Goal: Navigation & Orientation: Find specific page/section

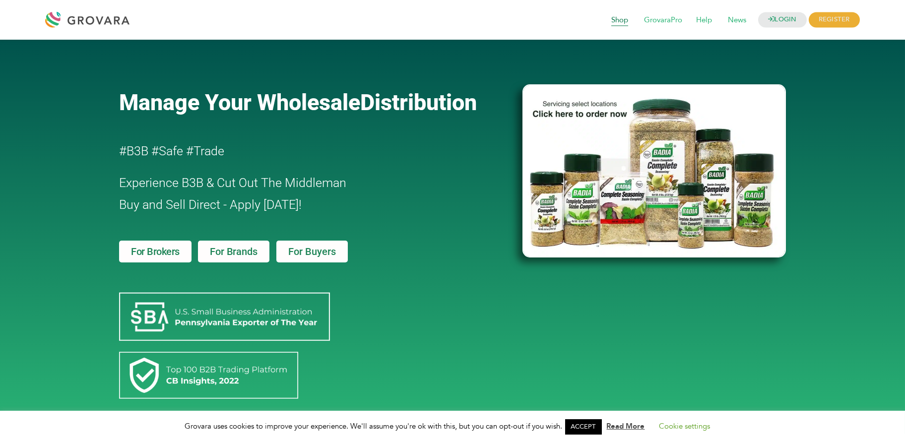
click at [615, 19] on span "Shop" at bounding box center [619, 20] width 31 height 19
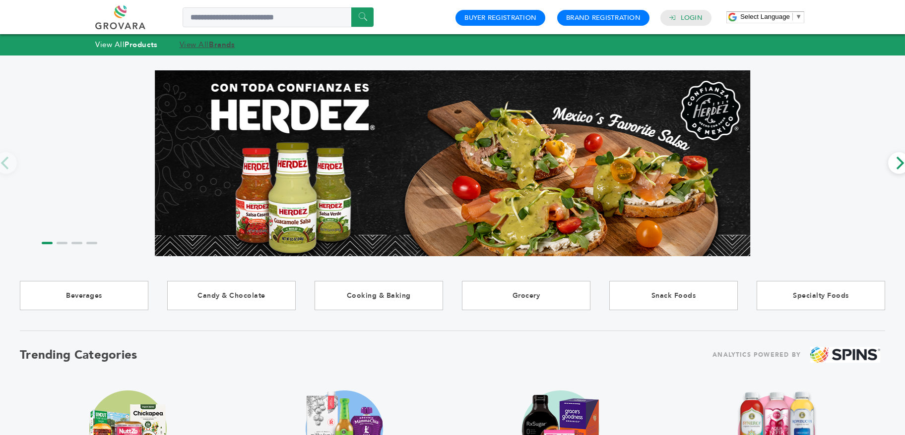
click at [200, 44] on link "View All Brands" at bounding box center [208, 45] width 56 height 10
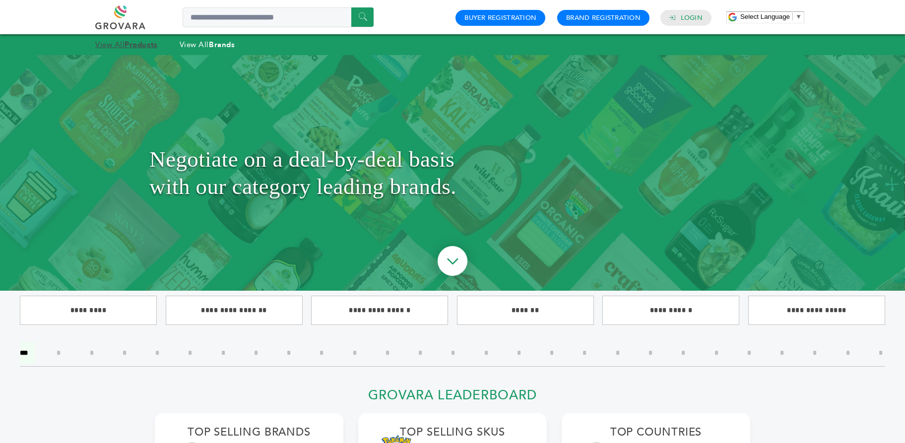
click at [139, 43] on strong "Products" at bounding box center [140, 45] width 33 height 10
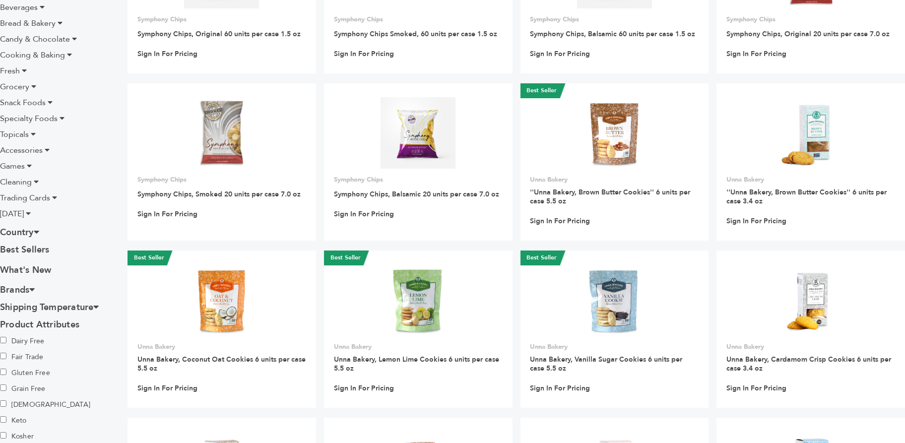
scroll to position [198, 0]
click at [24, 214] on span "[DATE]" at bounding box center [12, 213] width 24 height 11
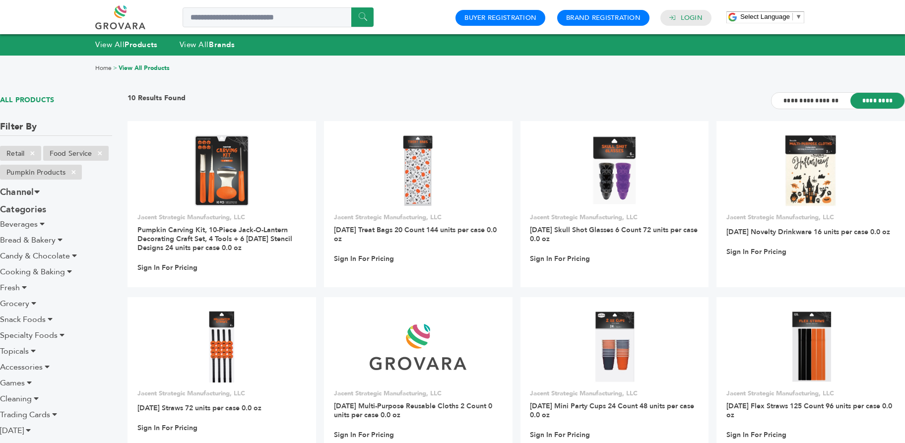
click at [116, 19] on link at bounding box center [131, 17] width 72 height 24
